Goal: Transaction & Acquisition: Purchase product/service

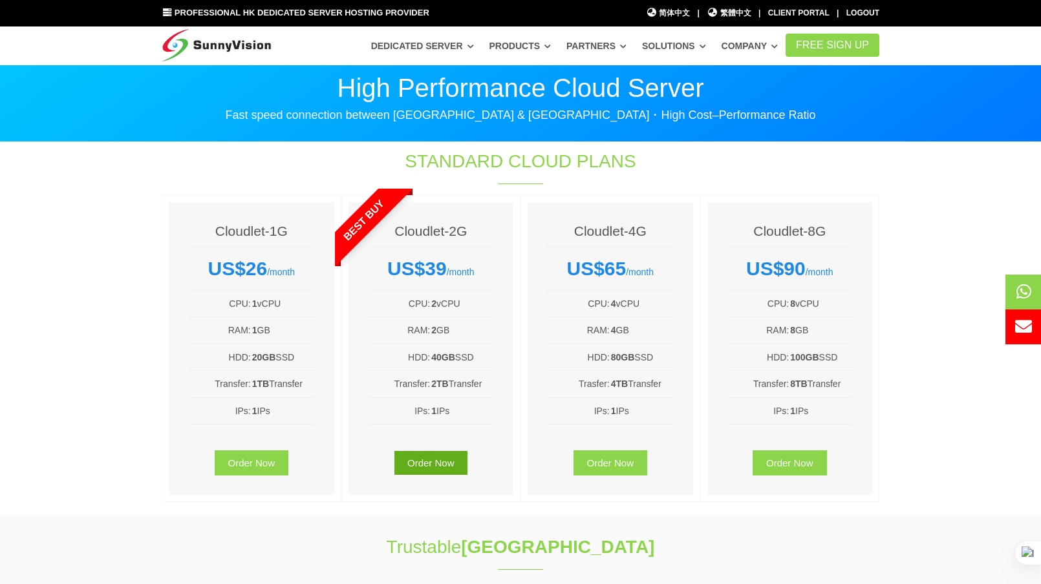
click at [409, 464] on link "Order Now" at bounding box center [431, 463] width 74 height 25
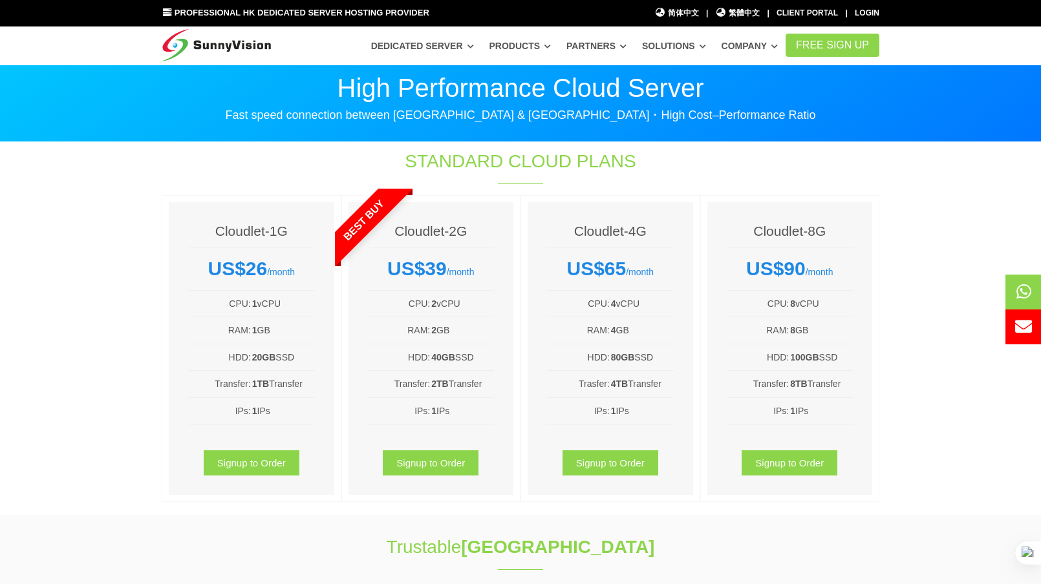
click at [315, 187] on div "Standard Cloud Plans" at bounding box center [520, 169] width 431 height 40
